Goal: Navigation & Orientation: Go to known website

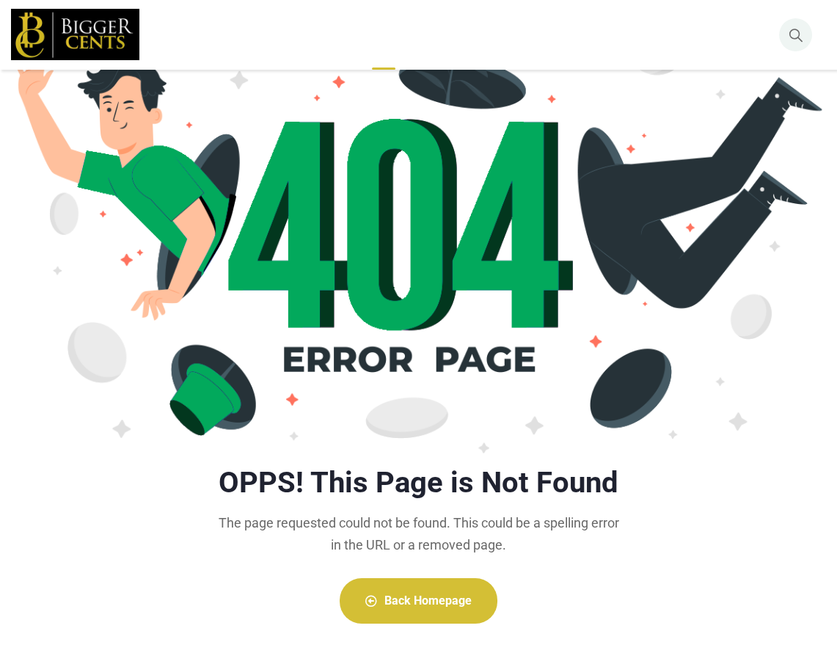
scroll to position [250, 0]
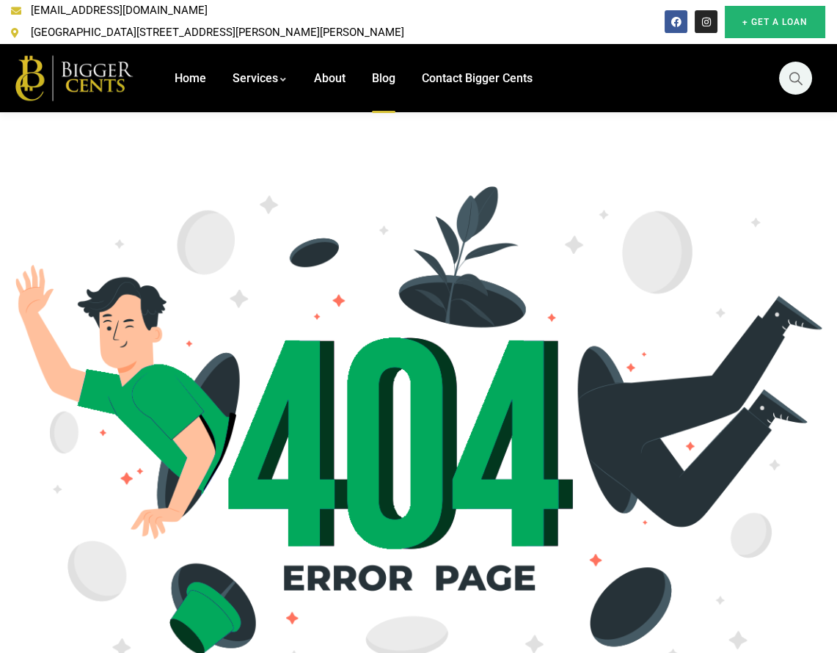
click at [771, 26] on link "+ Get A Loan" at bounding box center [775, 22] width 101 height 32
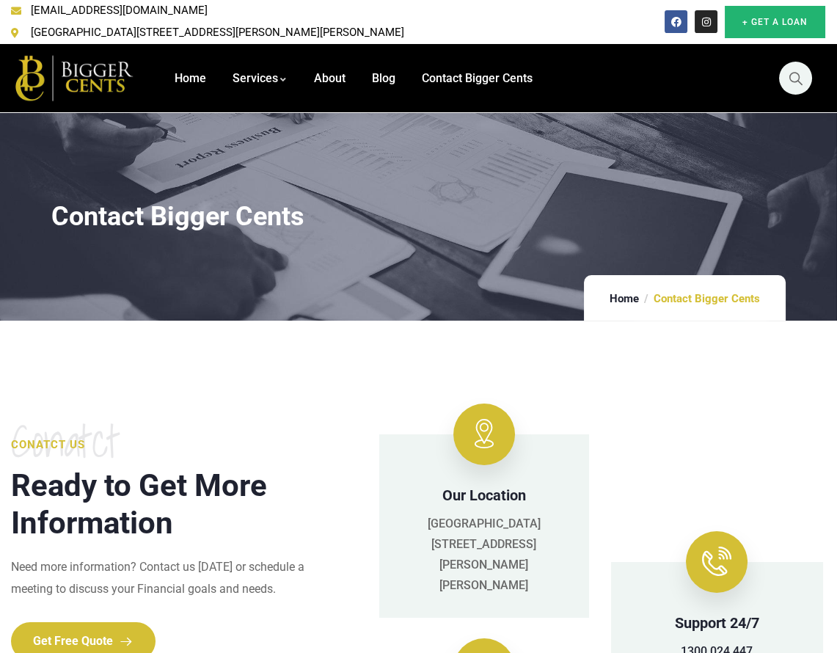
click at [811, 18] on link "+ Get A Loan" at bounding box center [775, 22] width 101 height 32
click at [189, 71] on span "Home" at bounding box center [191, 78] width 32 height 14
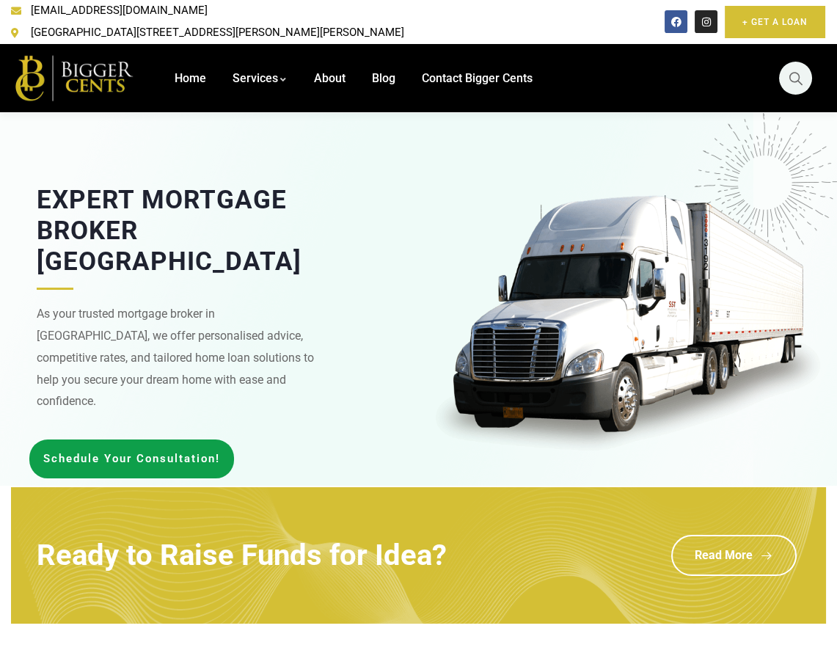
click at [74, 54] on img at bounding box center [75, 77] width 128 height 51
click at [302, 156] on div "Expert Mortgage Broker [GEOGRAPHIC_DATA] As your trusted mortgage broker in [GE…" at bounding box center [209, 299] width 404 height 358
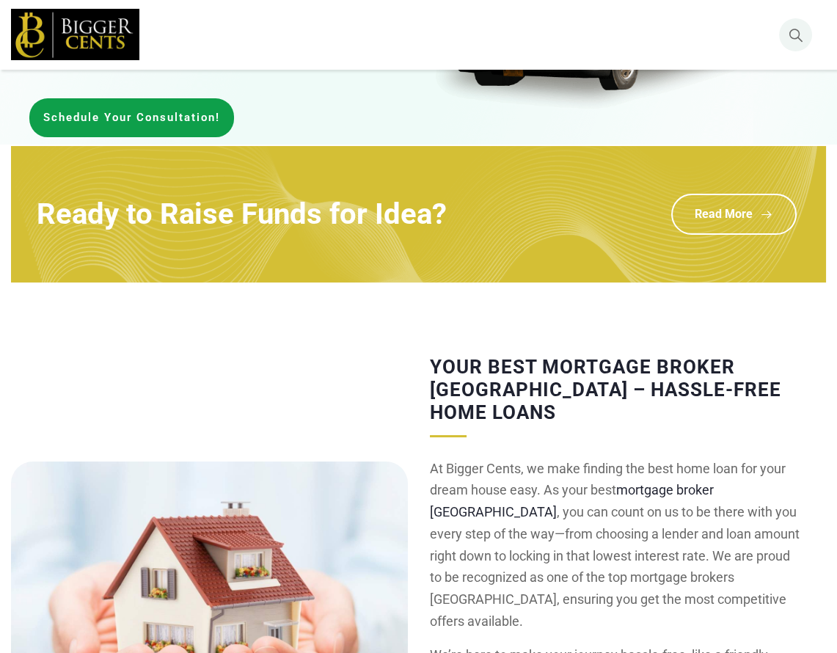
scroll to position [367, 0]
